Goal: Task Accomplishment & Management: Complete application form

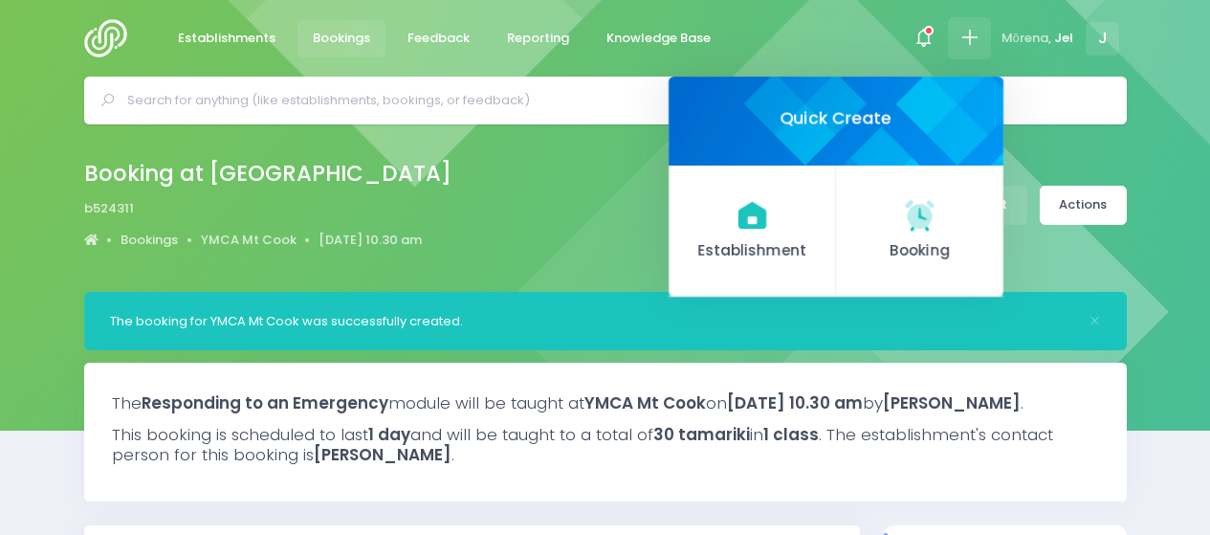
select select "5"
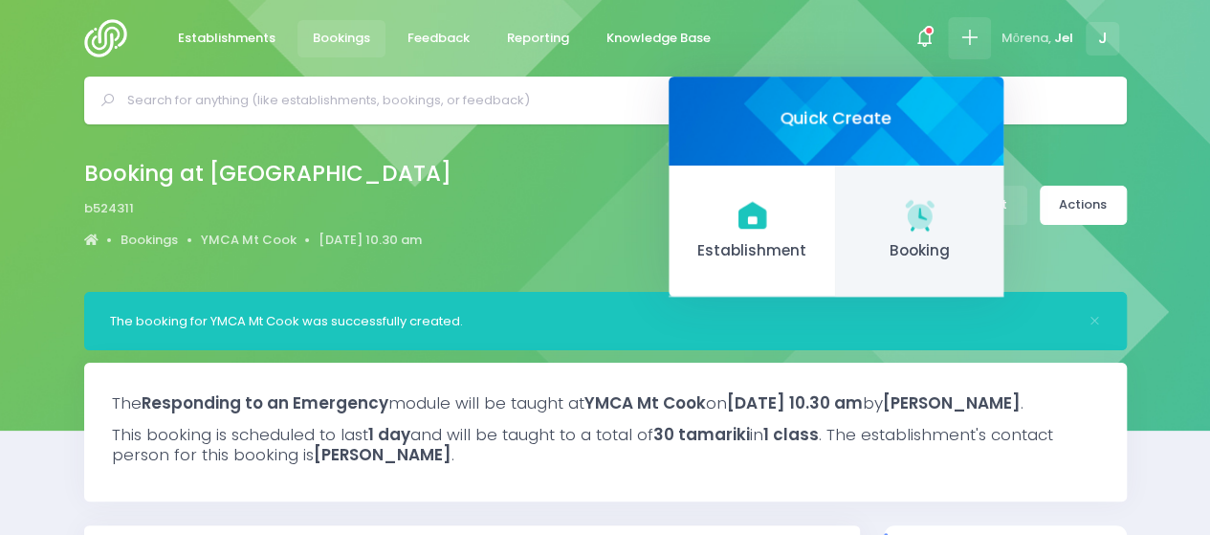
click at [915, 230] on icon at bounding box center [919, 214] width 37 height 37
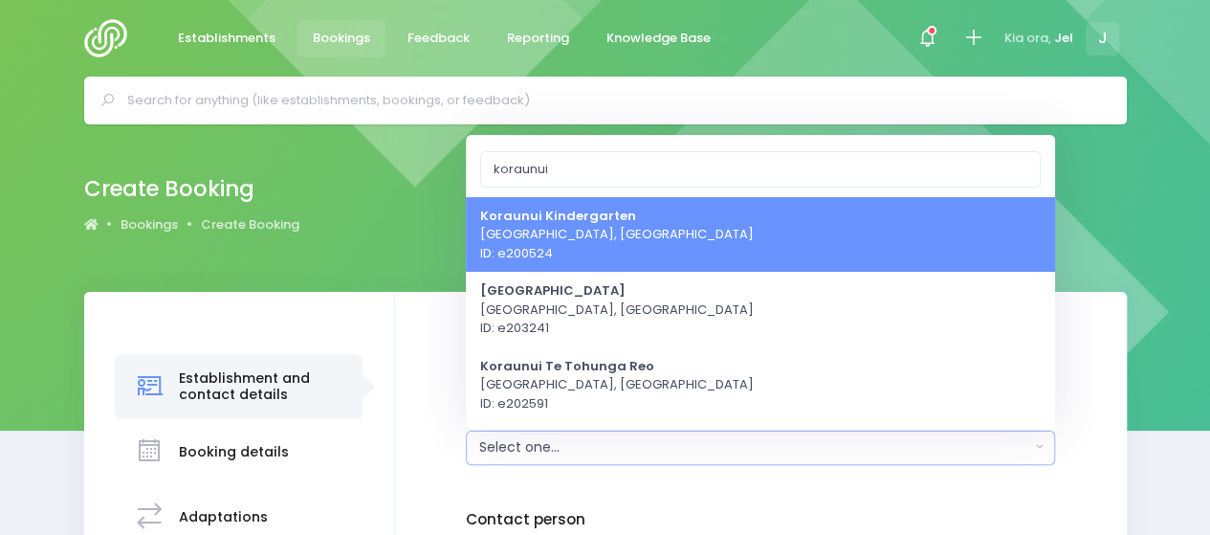
type input "koraunui"
click at [654, 243] on link "Koraunui Kindergarten [GEOGRAPHIC_DATA], [GEOGRAPHIC_DATA] ID: e200524" at bounding box center [760, 234] width 589 height 76
select select "200524"
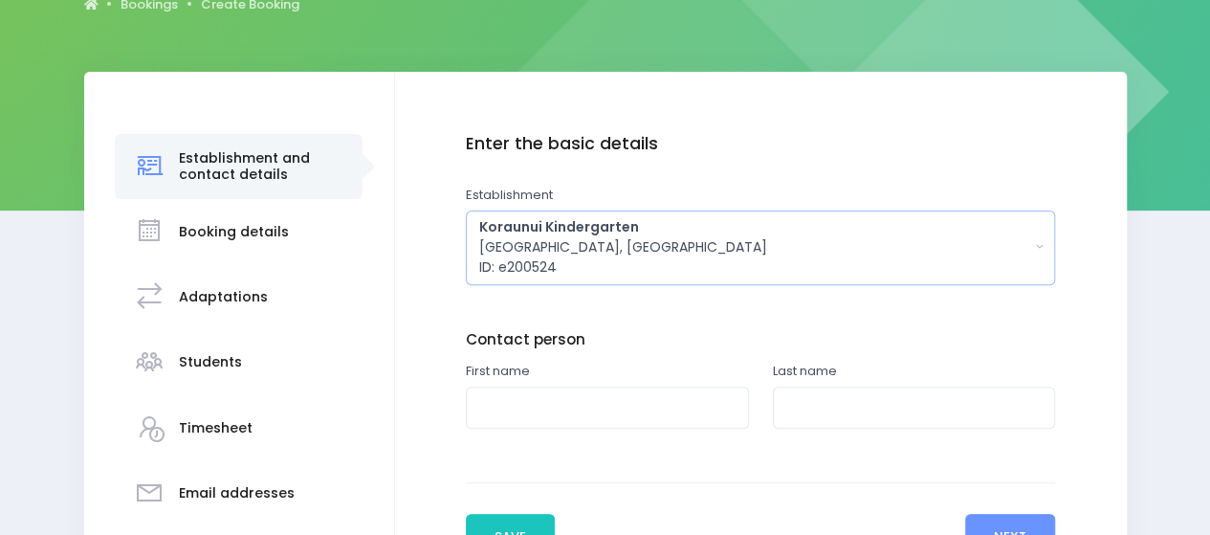
scroll to position [287, 0]
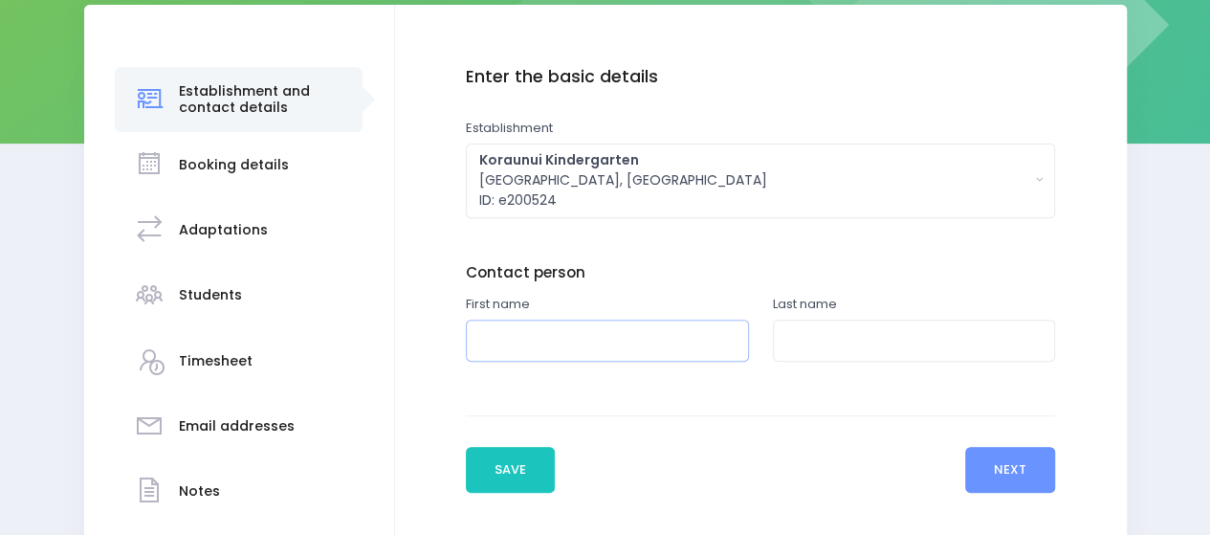
click at [570, 332] on input "text" at bounding box center [607, 340] width 283 height 43
type input "Dilly"
paste input "Amarasinghe"
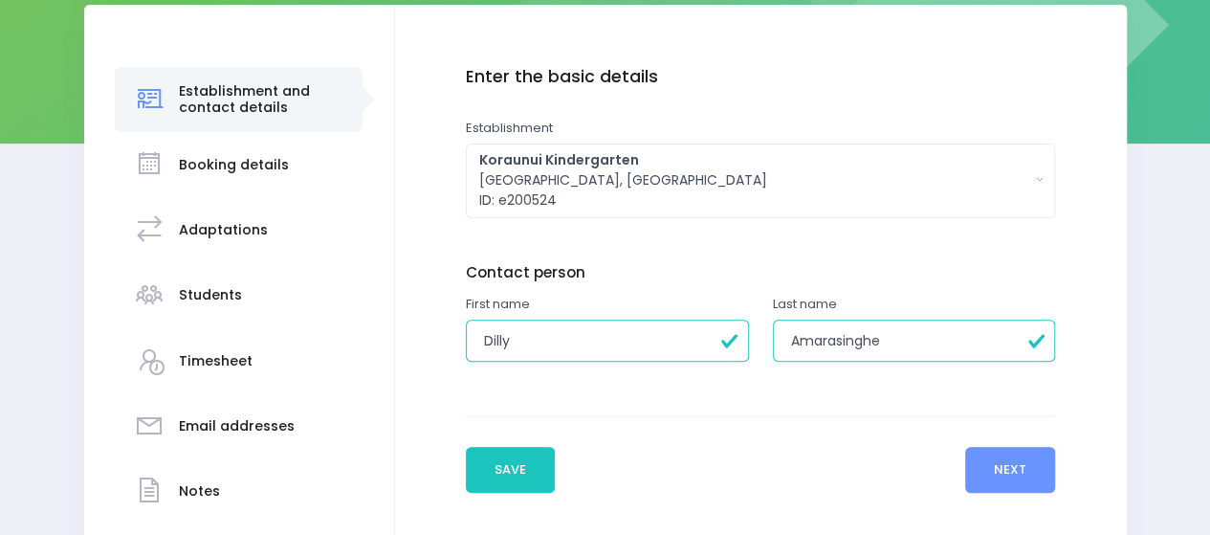
type input "Amarasinghe"
click at [1012, 477] on button "Next" at bounding box center [1010, 470] width 91 height 46
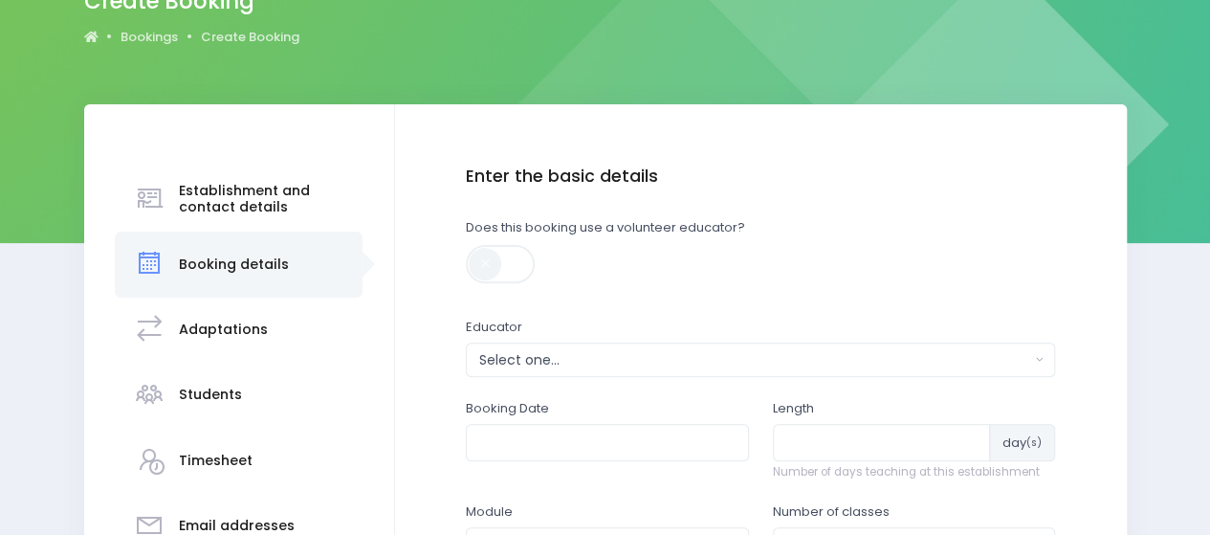
scroll to position [191, 0]
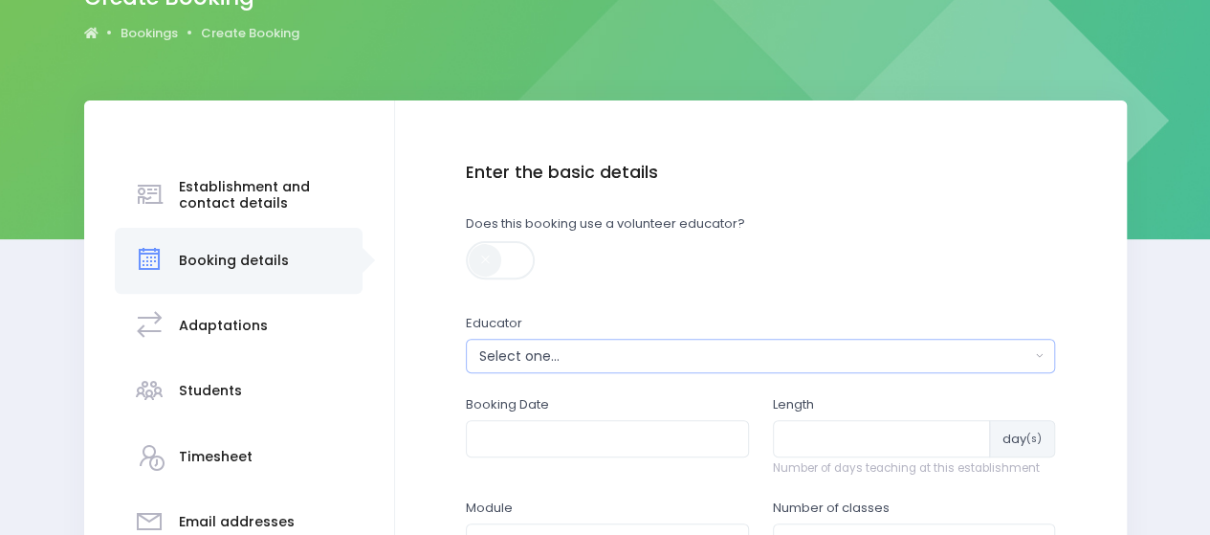
click at [553, 355] on div "Select one..." at bounding box center [754, 356] width 551 height 20
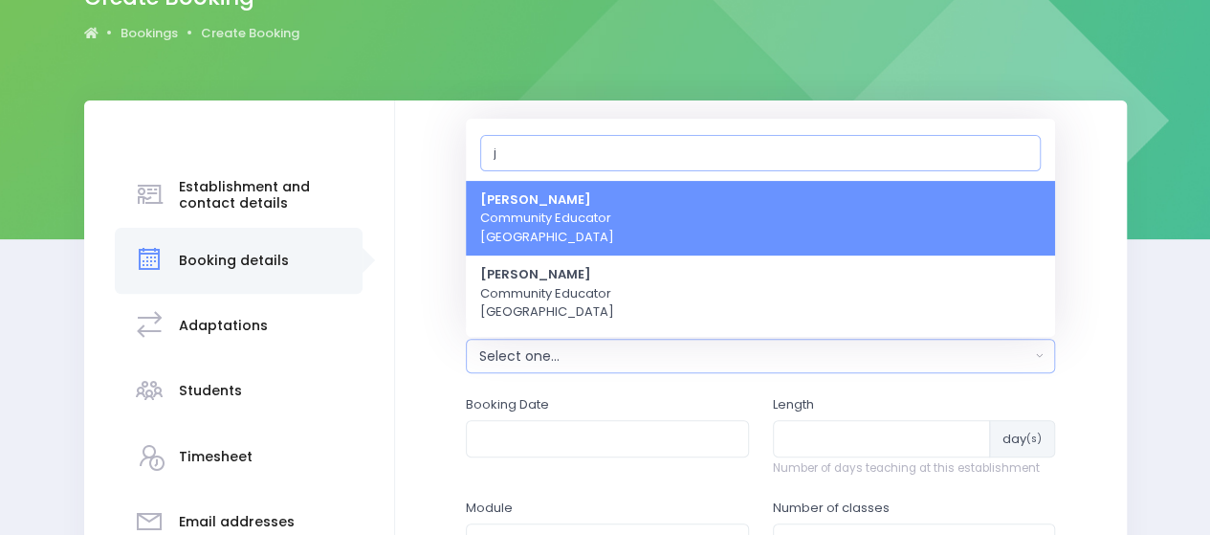
type input "j"
click at [548, 231] on span "Jel [PERSON_NAME] Community Educator [GEOGRAPHIC_DATA]" at bounding box center [547, 218] width 134 height 56
select select "365055"
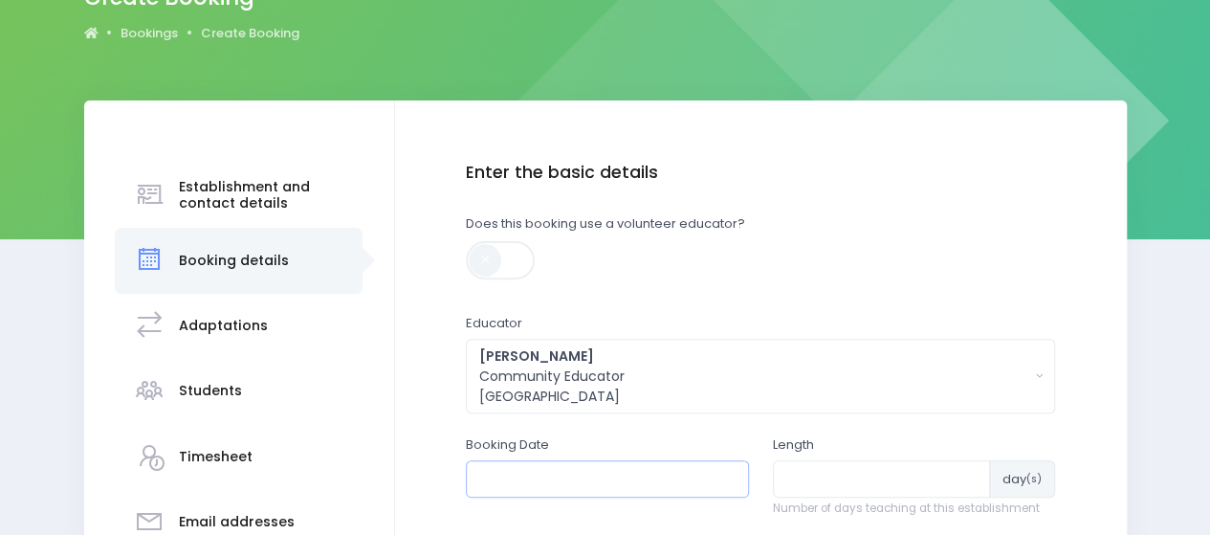
click at [546, 469] on input "text" at bounding box center [607, 478] width 283 height 36
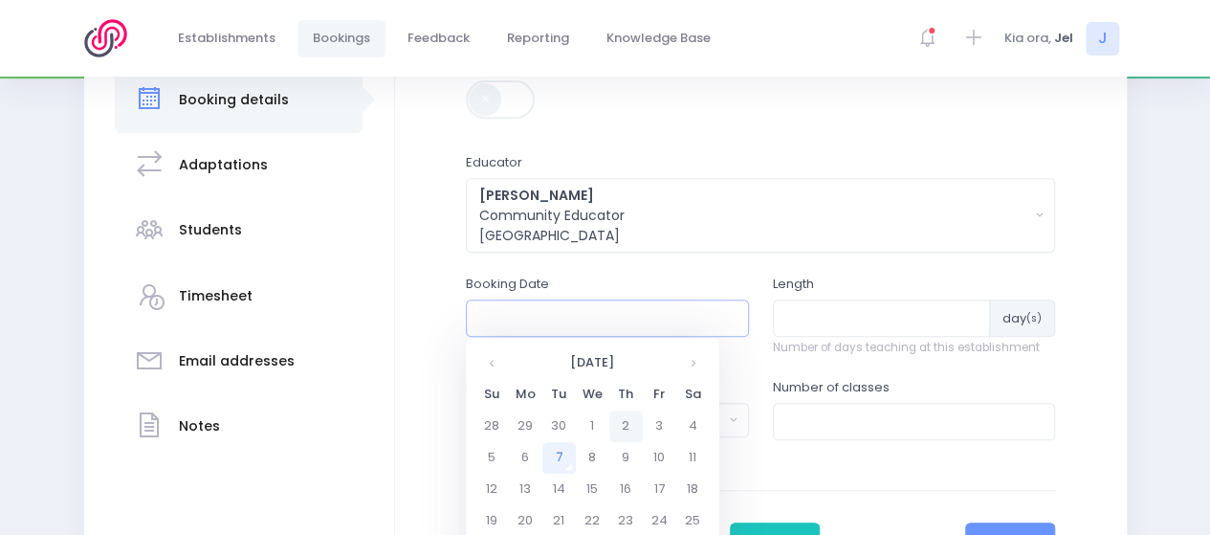
scroll to position [383, 0]
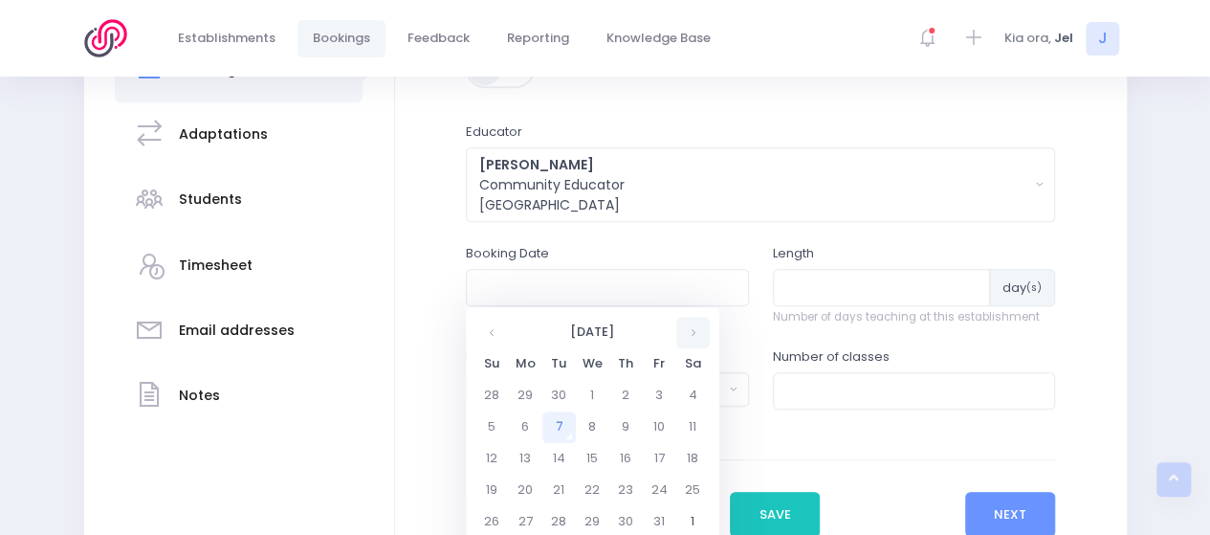
click at [695, 336] on th at bounding box center [692, 333] width 33 height 32
click at [519, 389] on td "1" at bounding box center [525, 396] width 33 height 32
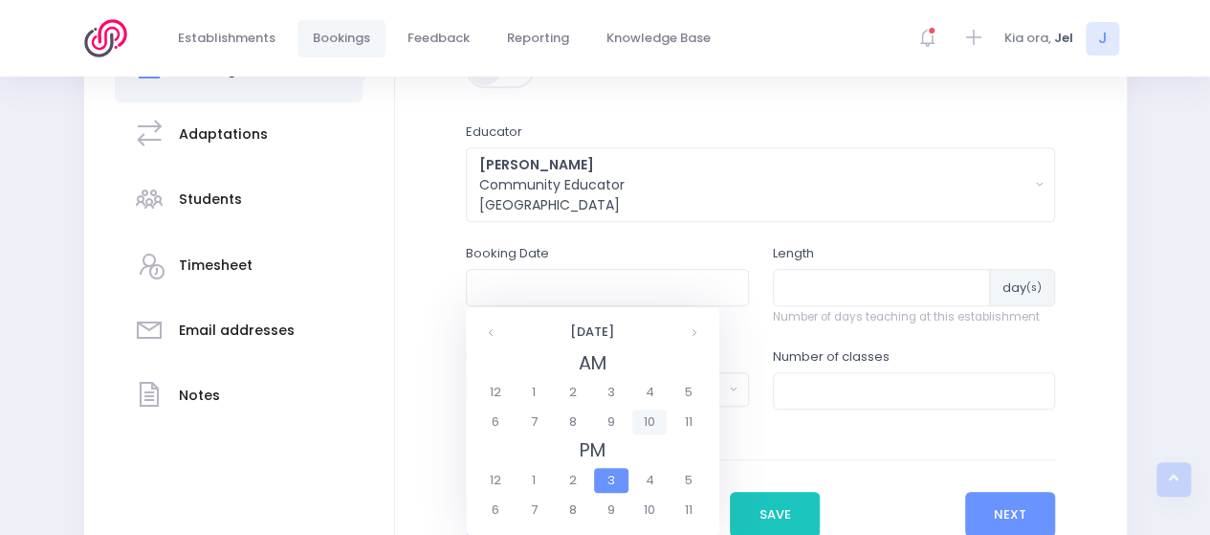
click at [658, 420] on span "10" at bounding box center [648, 421] width 33 height 25
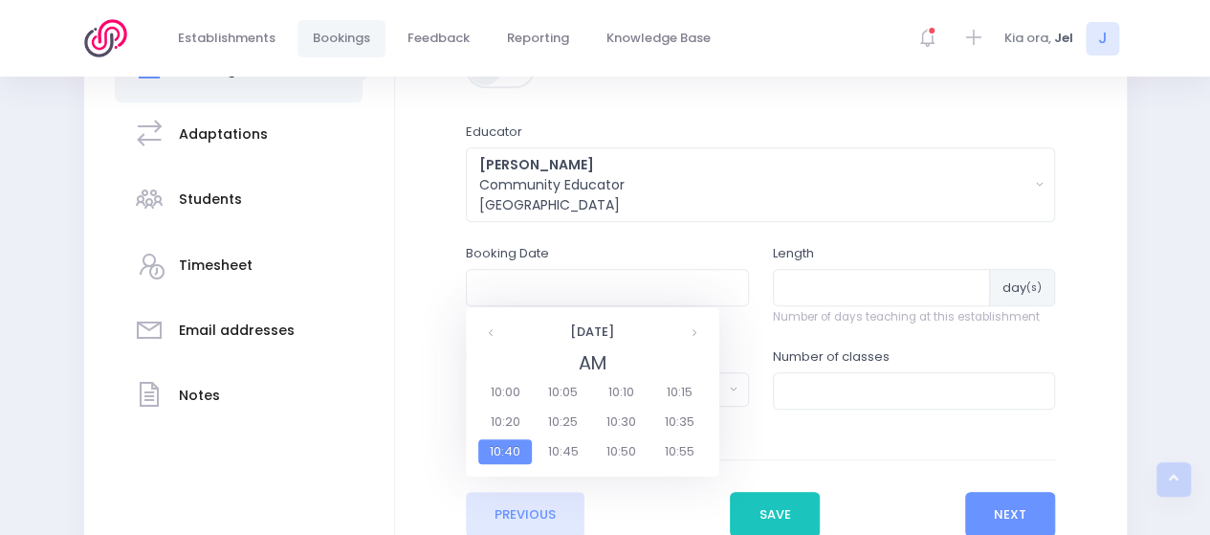
click at [647, 419] on span "10:30" at bounding box center [622, 421] width 54 height 25
type input "[DATE] 10:30 AM"
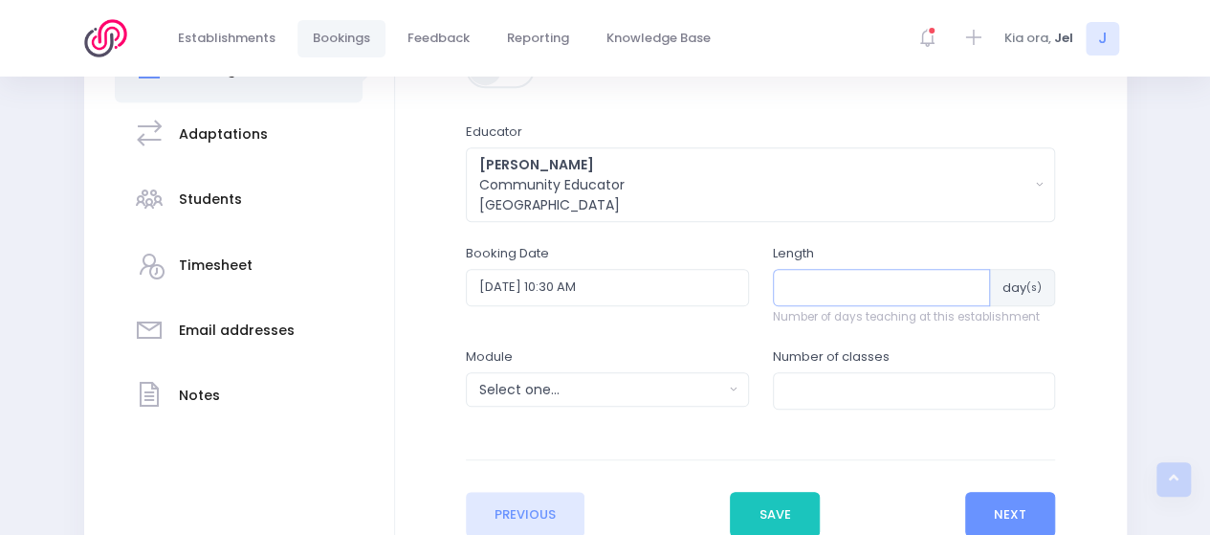
click at [777, 293] on input "number" at bounding box center [882, 287] width 218 height 36
type input "1"
click at [645, 393] on div "Select one..." at bounding box center [601, 390] width 244 height 20
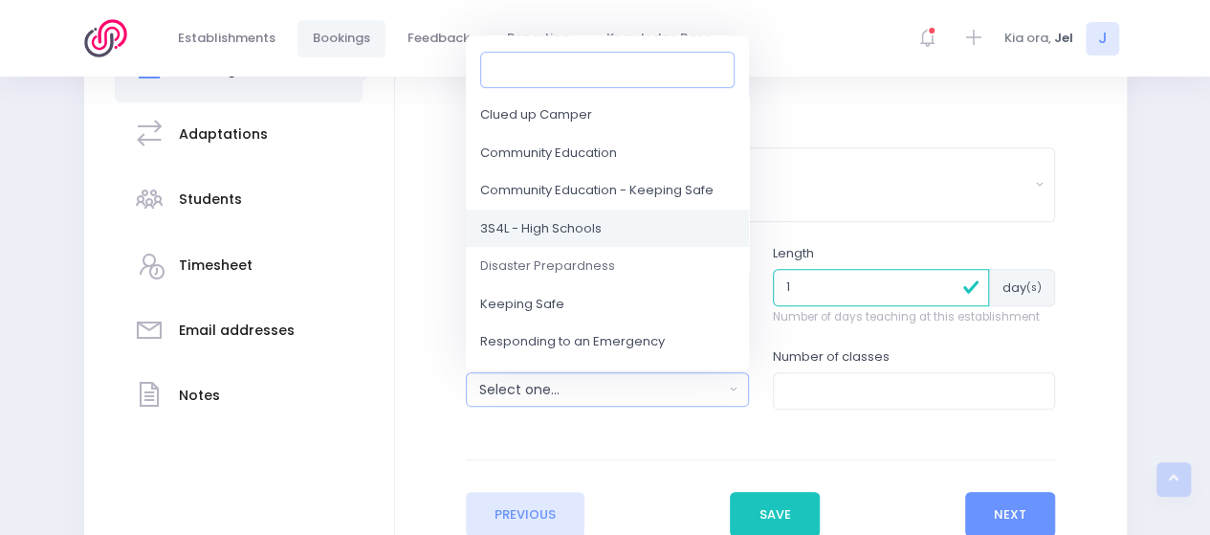
scroll to position [96, 0]
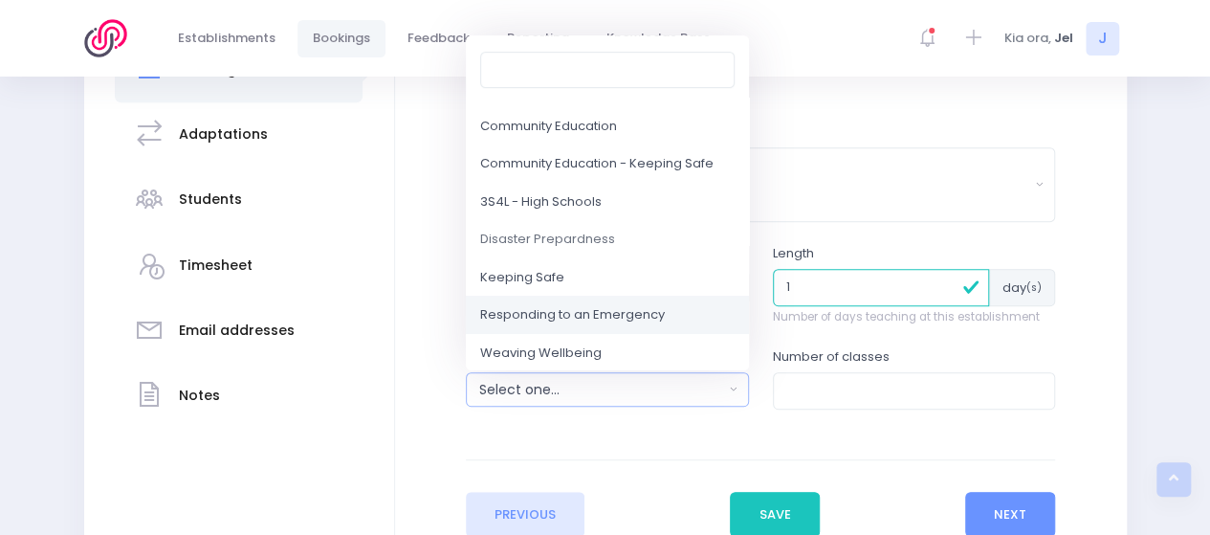
click at [612, 311] on span "Responding to an Emergency" at bounding box center [572, 315] width 185 height 19
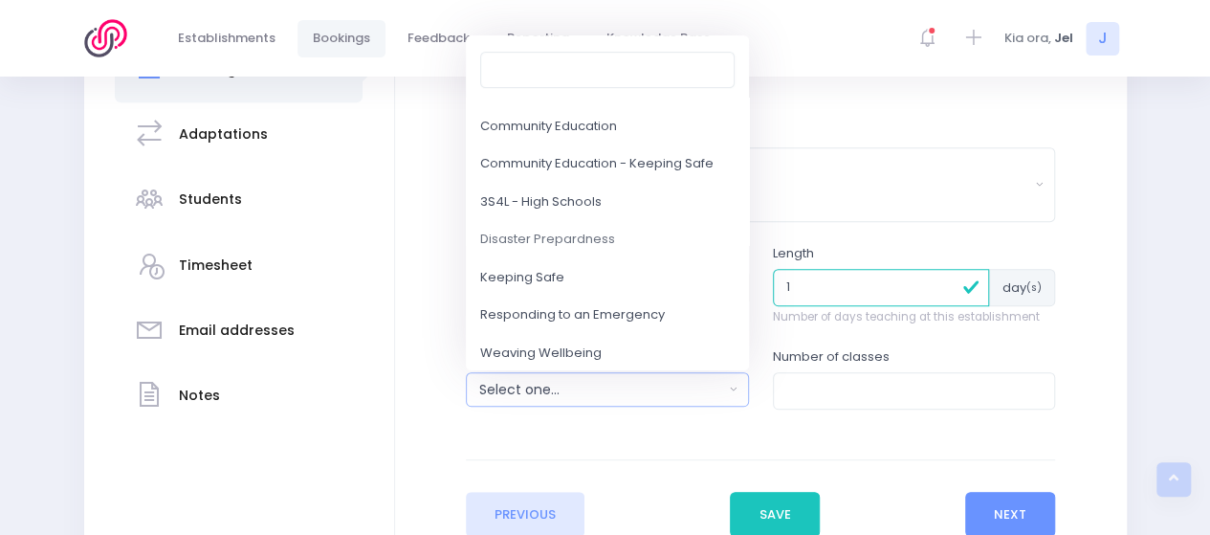
select select "Responding to an Emergency"
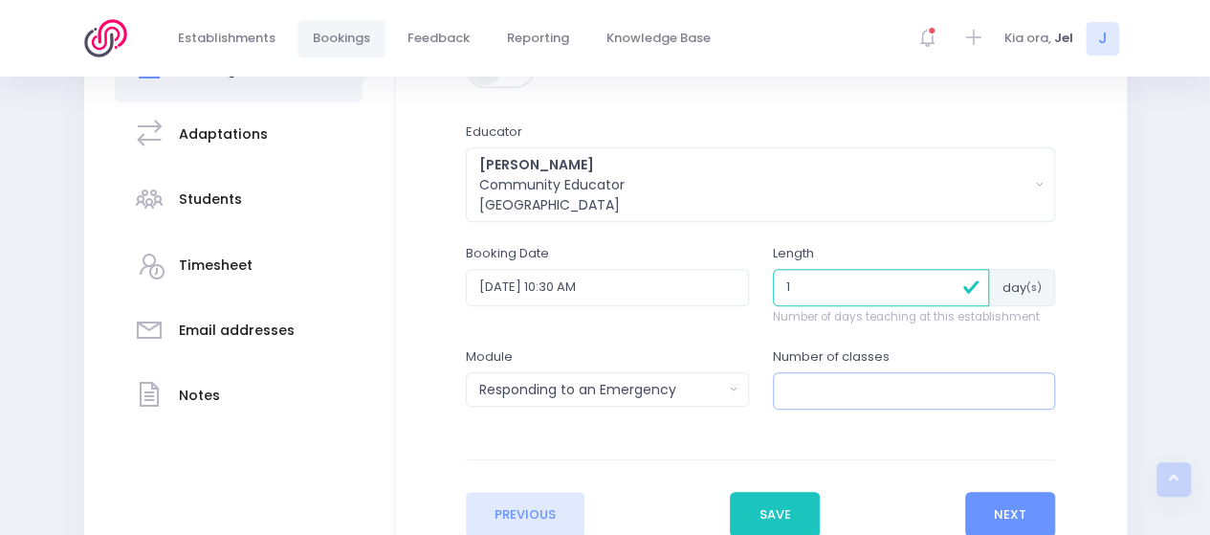
click at [805, 389] on input "number" at bounding box center [914, 390] width 283 height 36
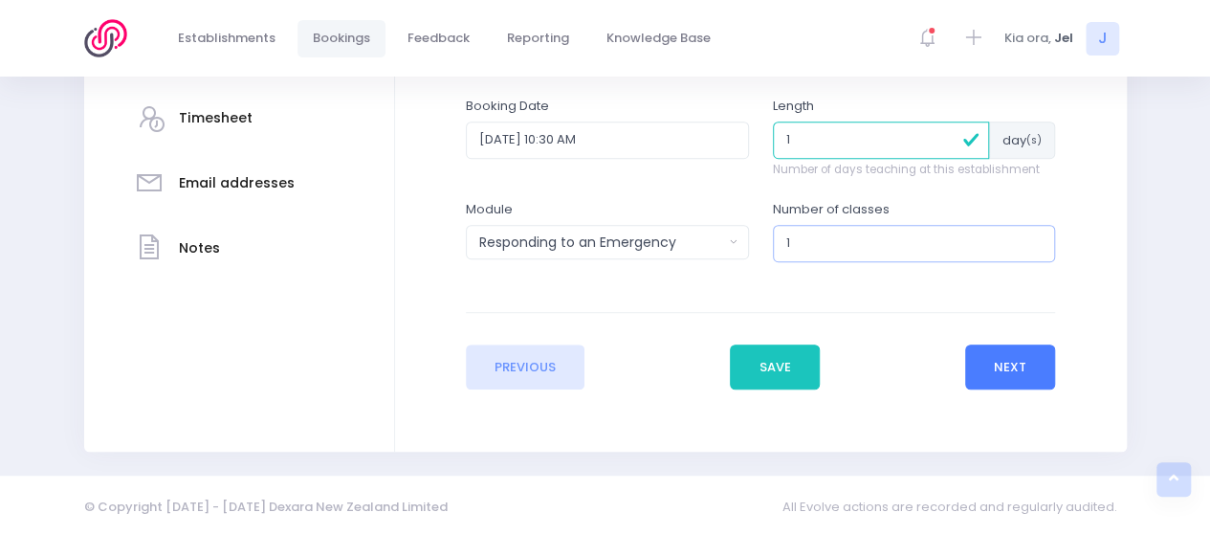
type input "1"
click at [1014, 349] on button "Next" at bounding box center [1010, 367] width 91 height 46
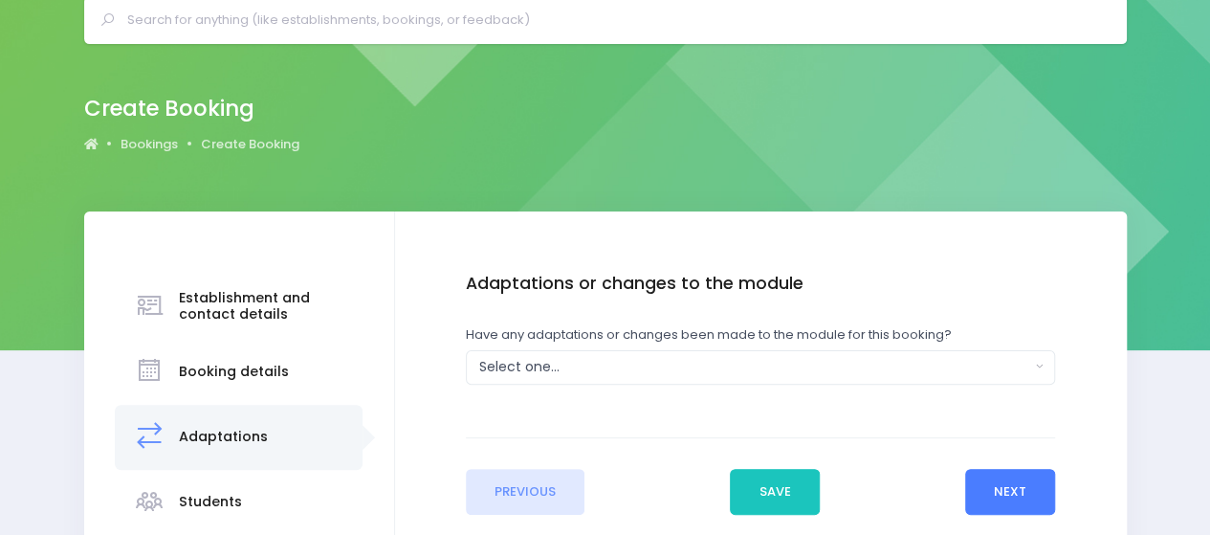
scroll to position [287, 0]
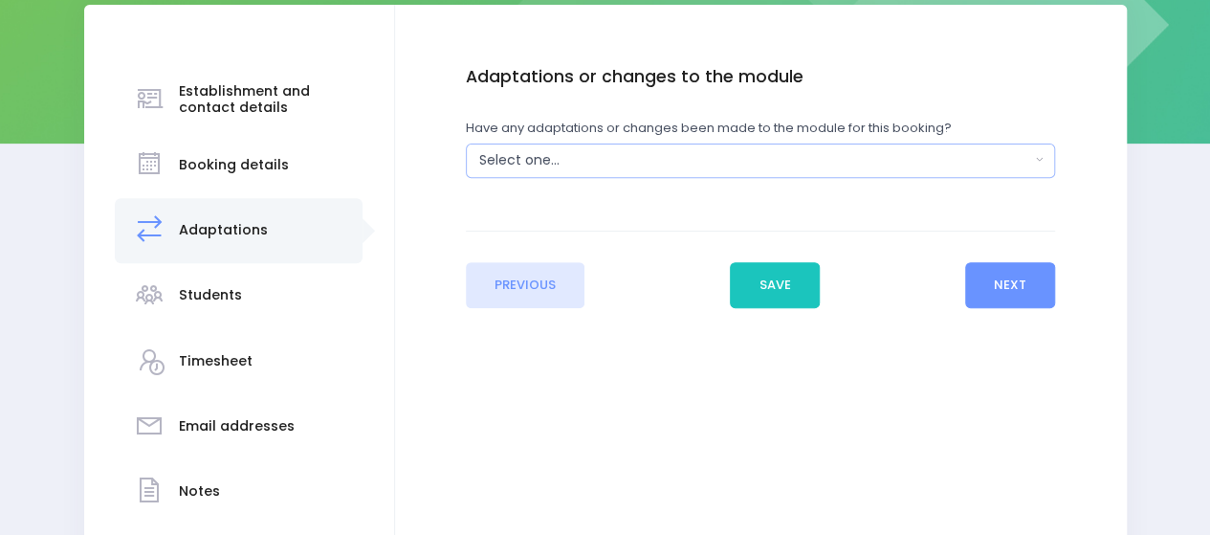
click at [574, 162] on div "Select one..." at bounding box center [754, 160] width 551 height 20
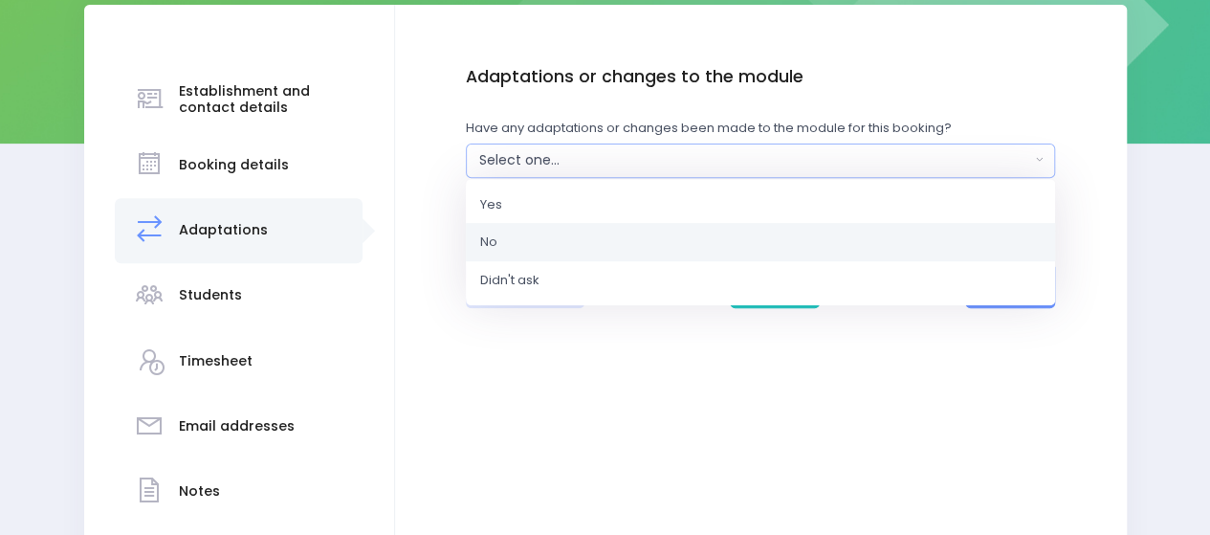
click at [554, 254] on link "No" at bounding box center [760, 242] width 589 height 38
select select "No"
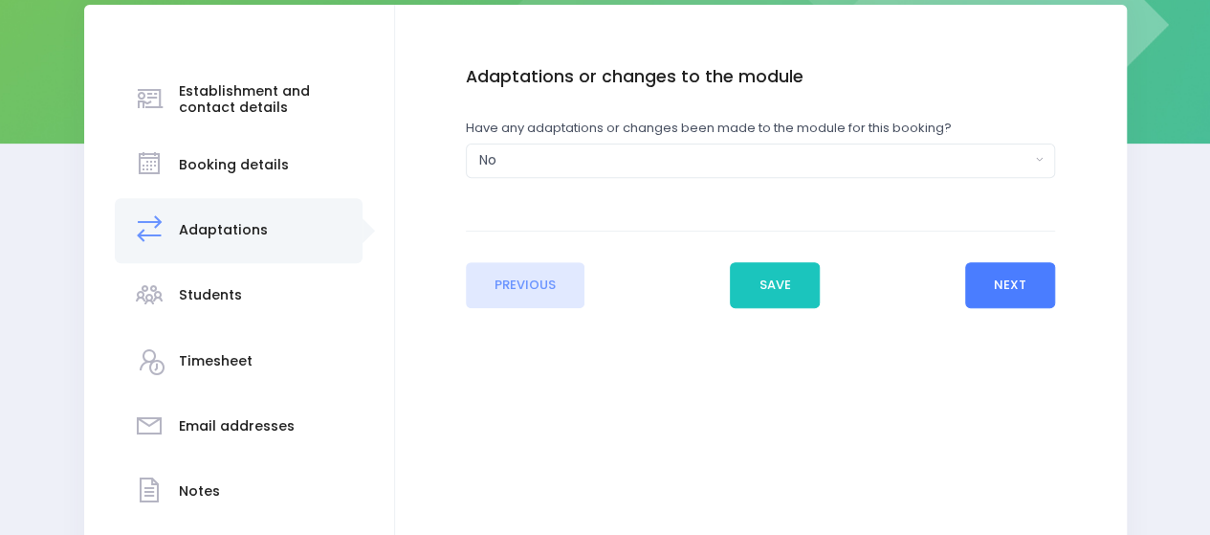
click at [997, 273] on button "Next" at bounding box center [1010, 285] width 91 height 46
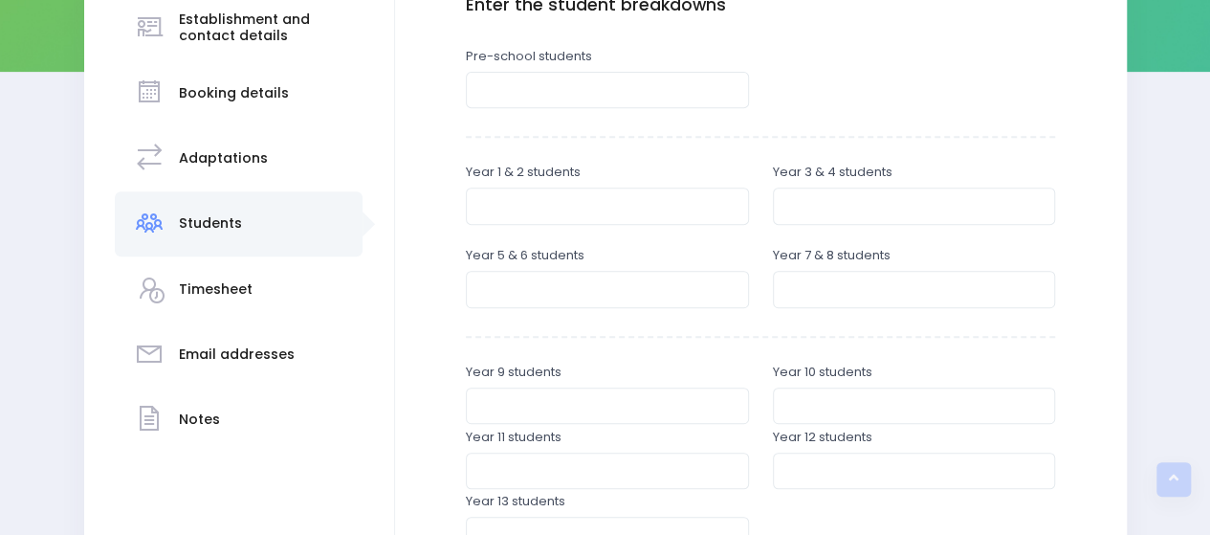
scroll to position [191, 0]
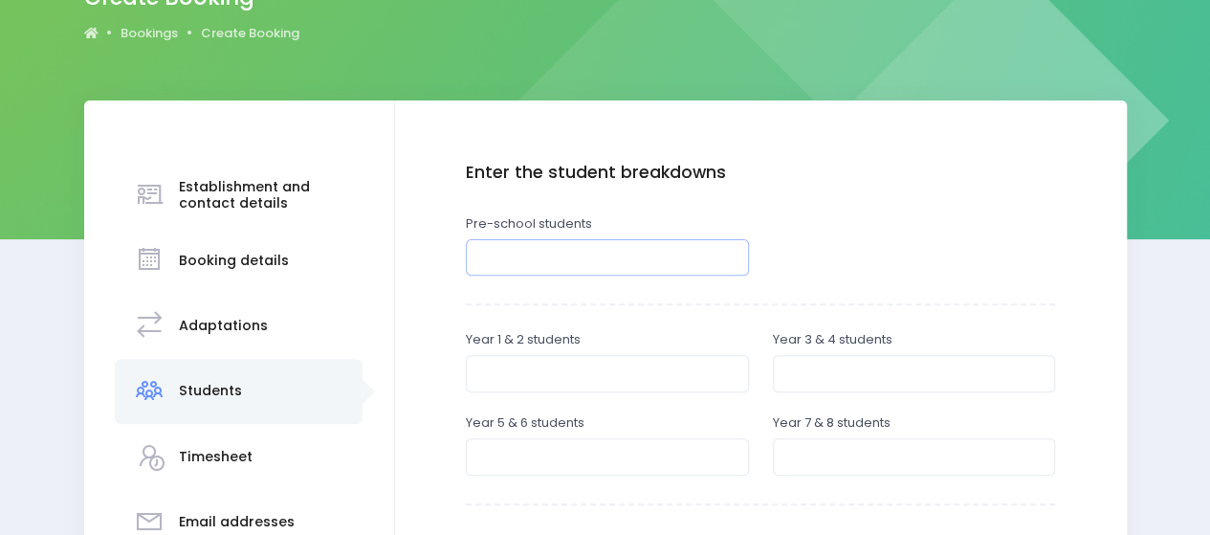
click at [549, 263] on input "number" at bounding box center [607, 257] width 283 height 36
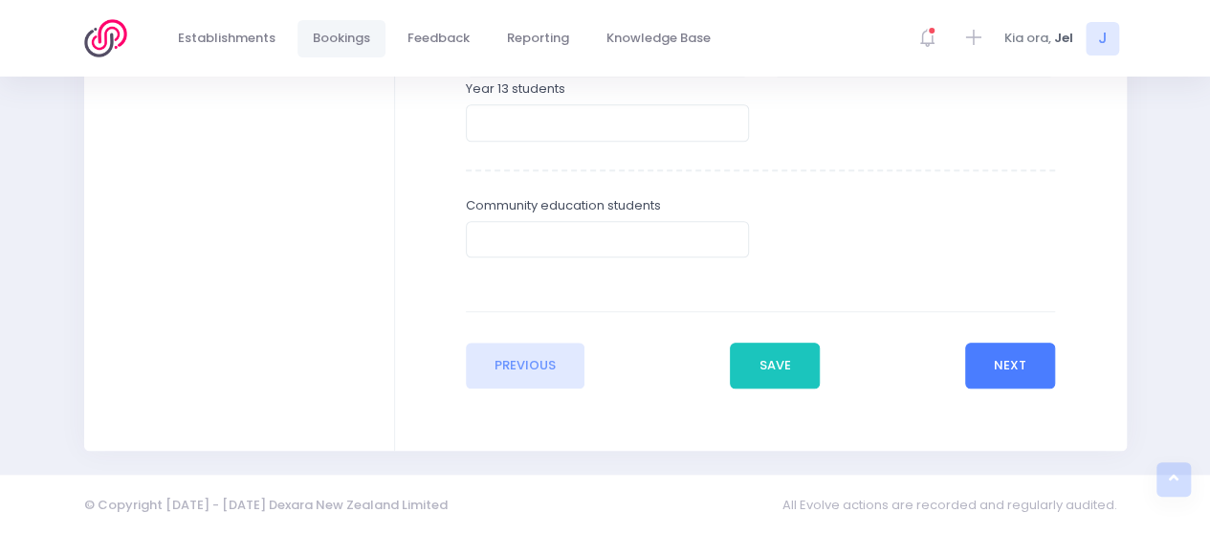
type input "30"
click at [991, 349] on button "Next" at bounding box center [1010, 365] width 91 height 46
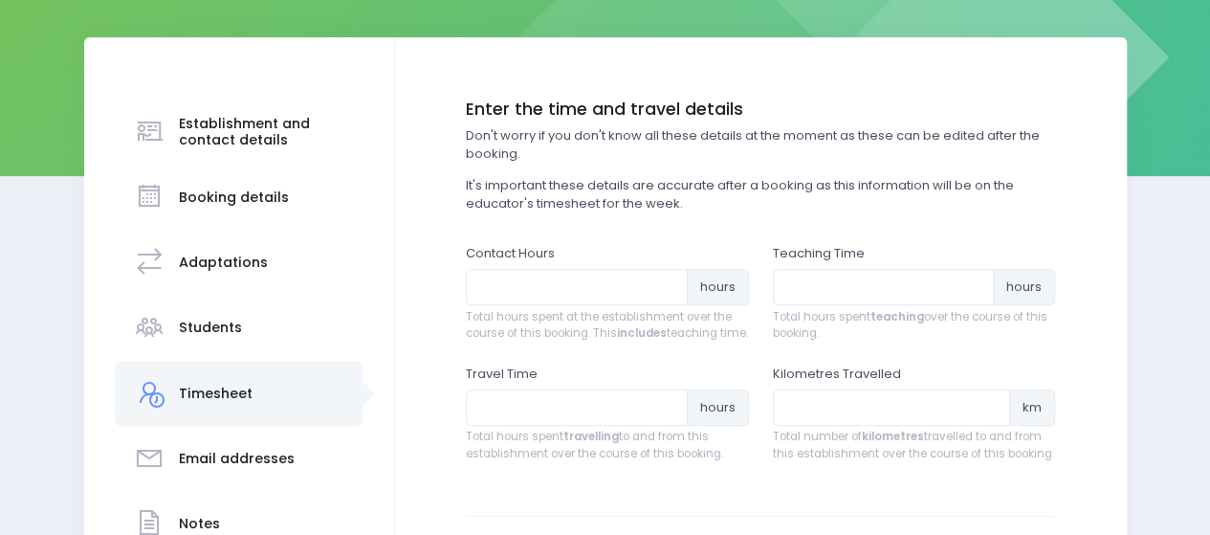
scroll to position [287, 0]
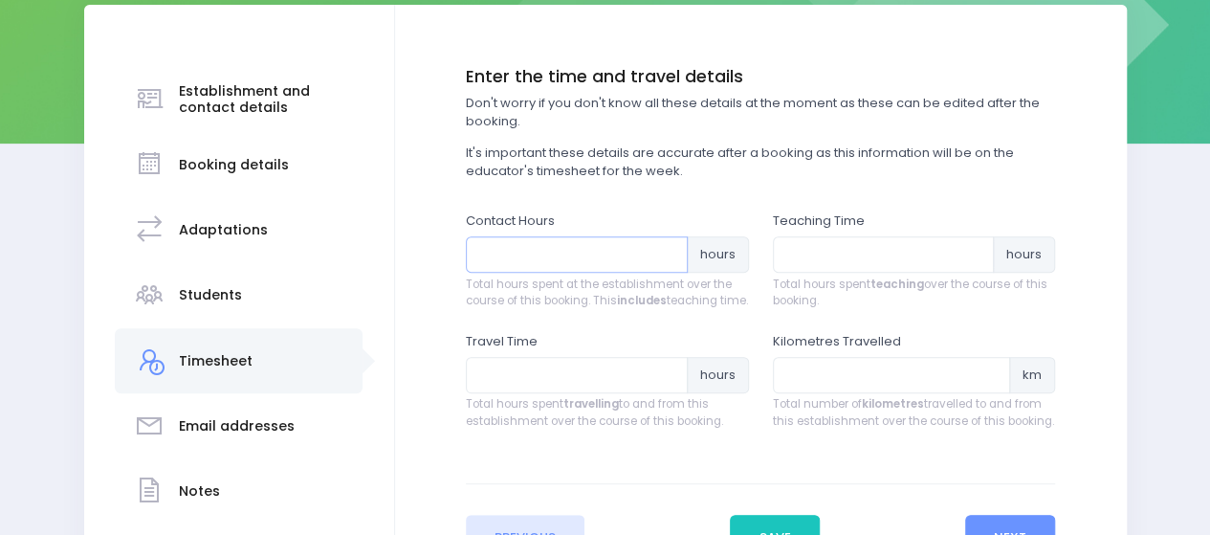
click at [561, 252] on input "number" at bounding box center [577, 254] width 222 height 36
type input "1"
click at [840, 257] on input "number" at bounding box center [884, 254] width 222 height 36
type input "1"
click at [608, 387] on input "number" at bounding box center [577, 375] width 222 height 36
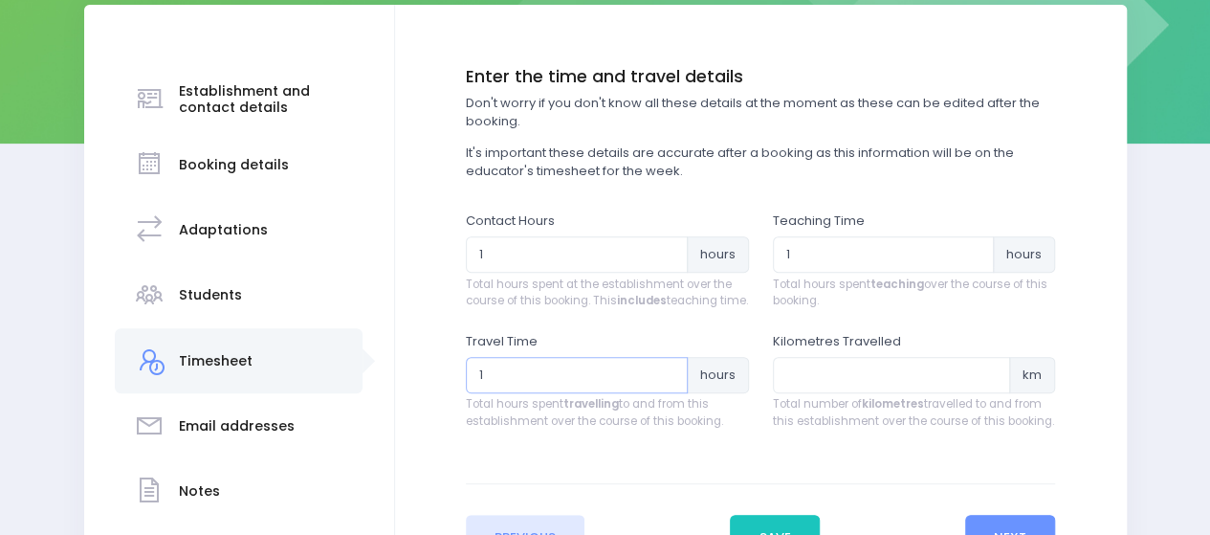
type input "1"
click at [814, 391] on input "number" at bounding box center [892, 375] width 238 height 36
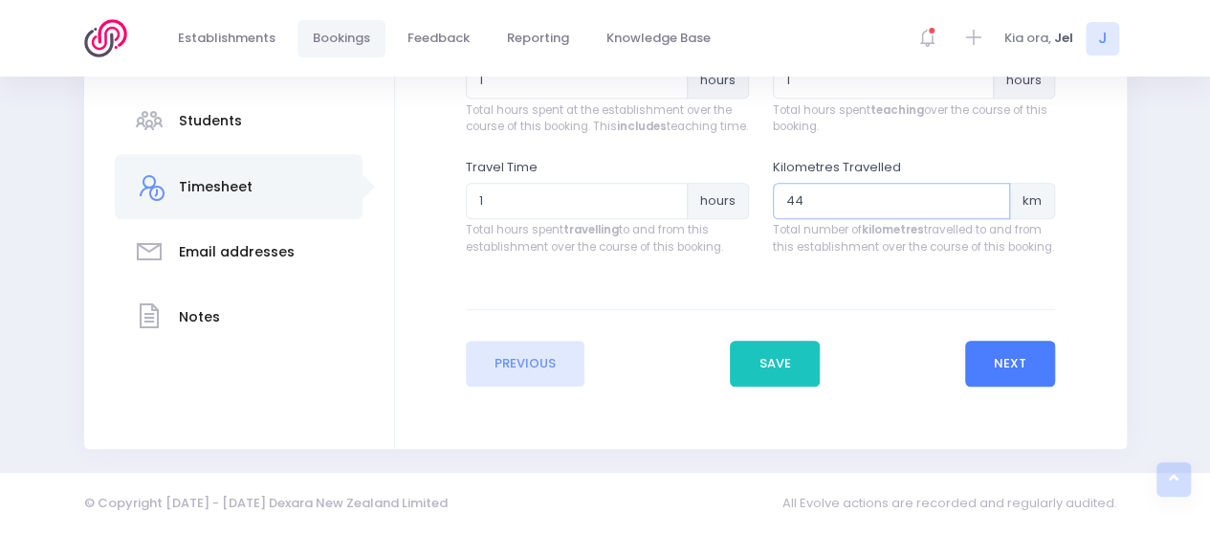
type input "44"
click at [1029, 362] on button "Next" at bounding box center [1010, 364] width 91 height 46
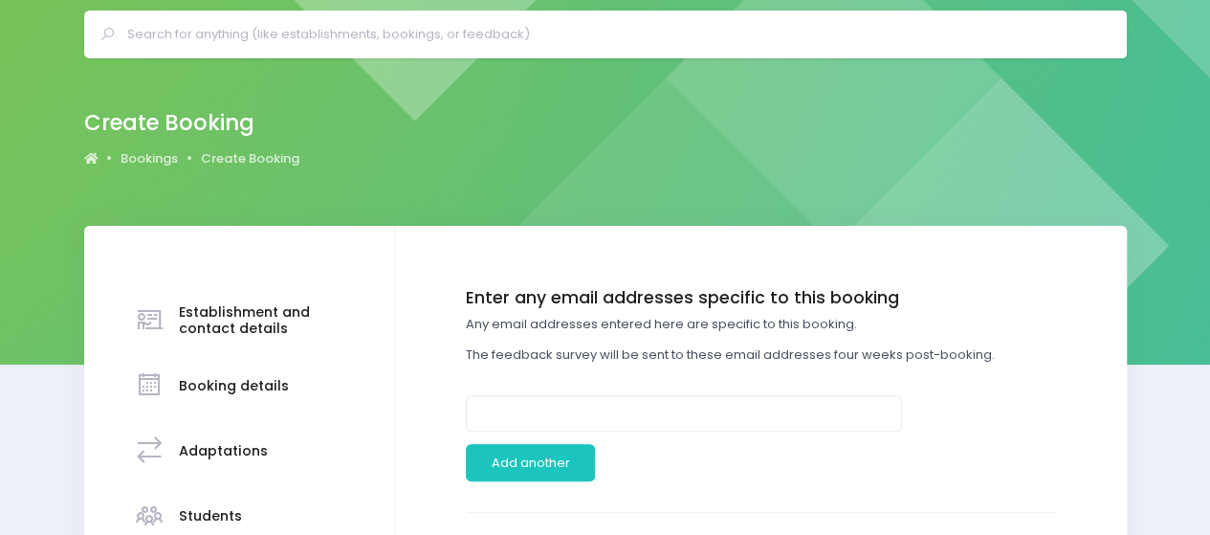
scroll to position [96, 0]
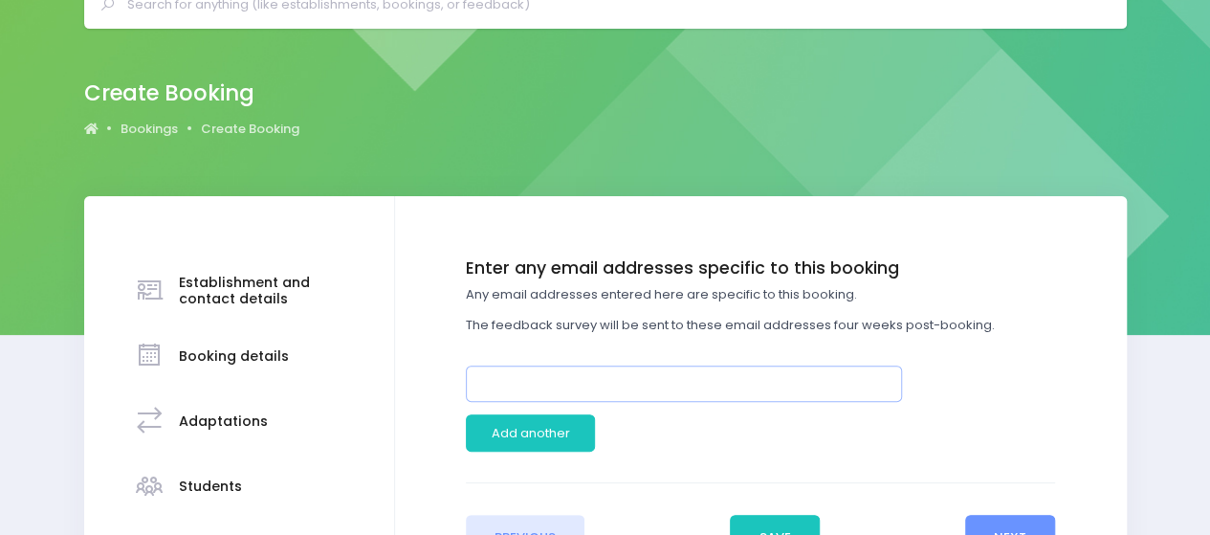
click at [621, 385] on input "email" at bounding box center [684, 383] width 436 height 36
paste input "[PERSON_NAME] <[EMAIL_ADDRESS][DOMAIN_NAME]>"
drag, startPoint x: 604, startPoint y: 380, endPoint x: 395, endPoint y: 384, distance: 208.6
click at [397, 384] on div "Enter the basic details Establishment Select one... ** Do not use, double up **…" at bounding box center [761, 487] width 732 height 582
click at [774, 387] on input "[EMAIL_ADDRESS][DOMAIN_NAME]>" at bounding box center [684, 383] width 436 height 36
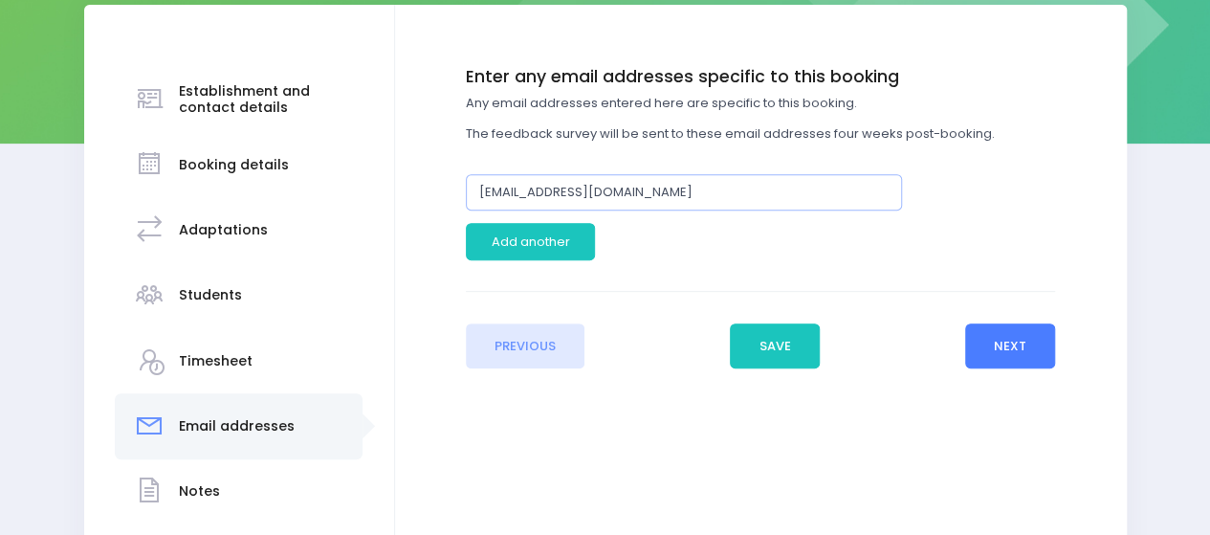
type input "[EMAIL_ADDRESS][DOMAIN_NAME]"
click at [1041, 353] on button "Next" at bounding box center [1010, 346] width 91 height 46
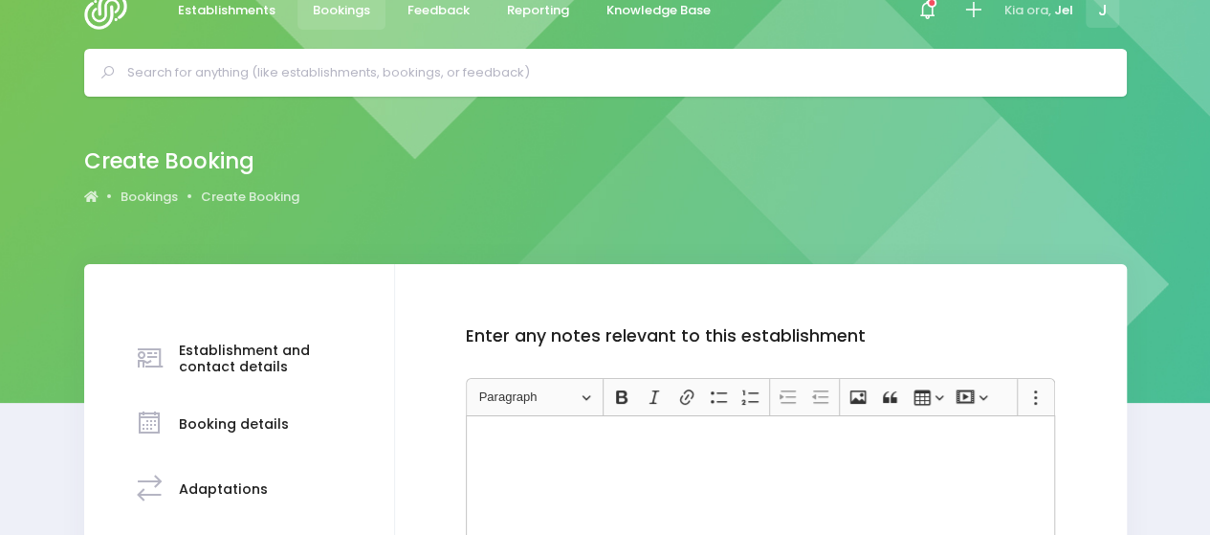
scroll to position [287, 0]
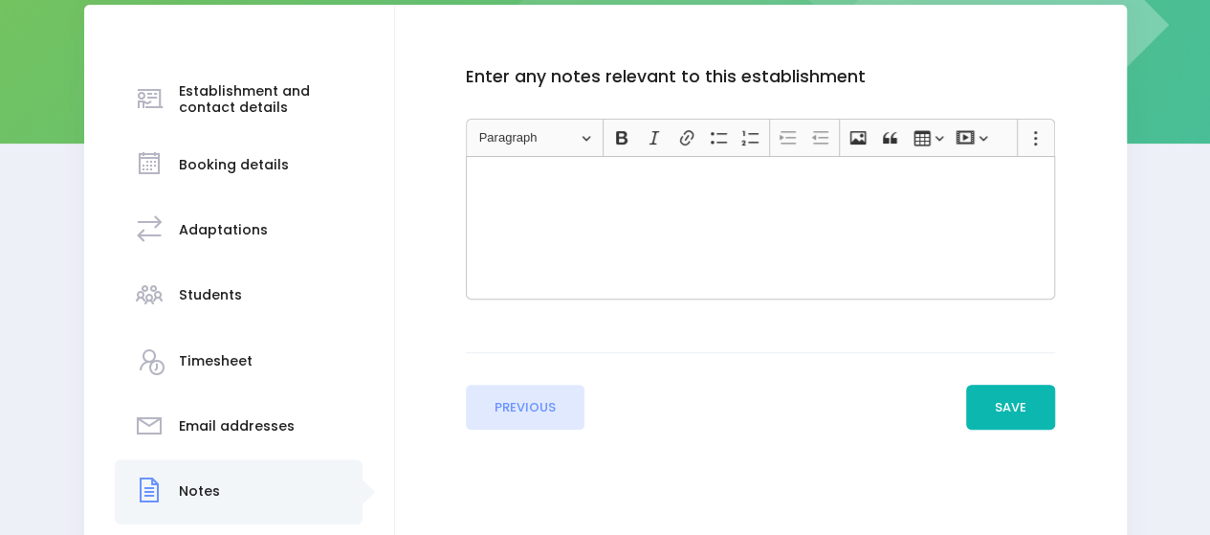
click at [1002, 415] on button "Save" at bounding box center [1011, 408] width 90 height 46
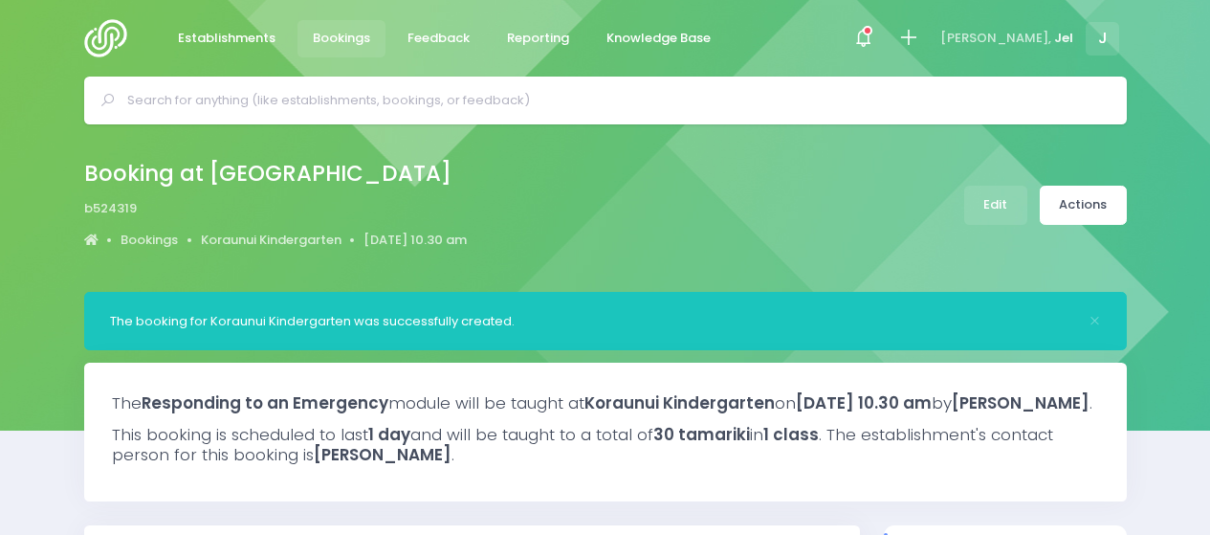
select select "5"
click at [699, 101] on input "text" at bounding box center [613, 100] width 973 height 29
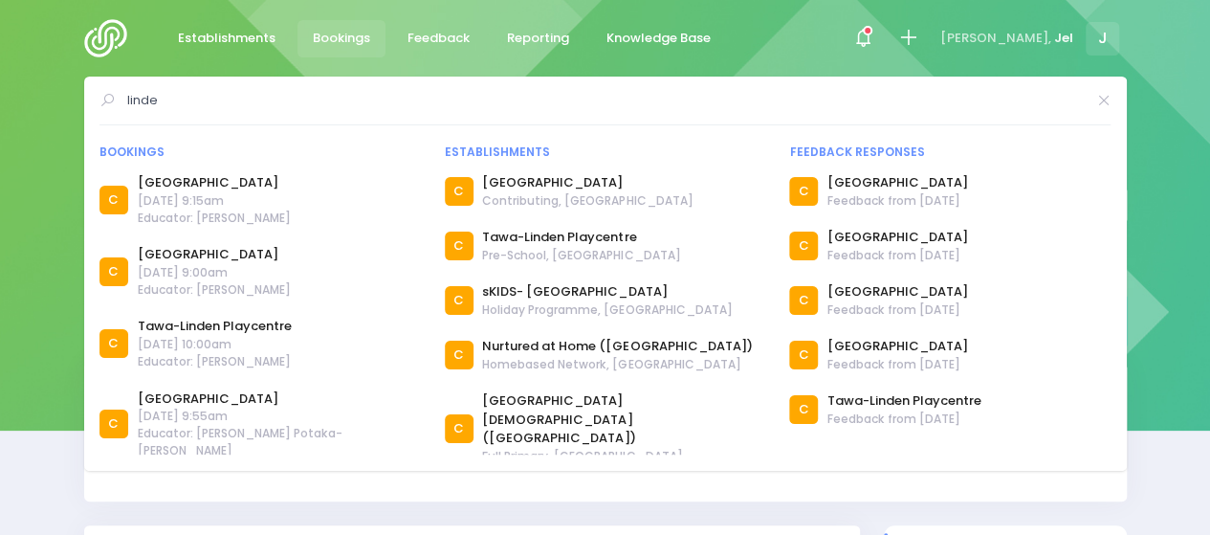
type input "linde"
